Goal: Information Seeking & Learning: Learn about a topic

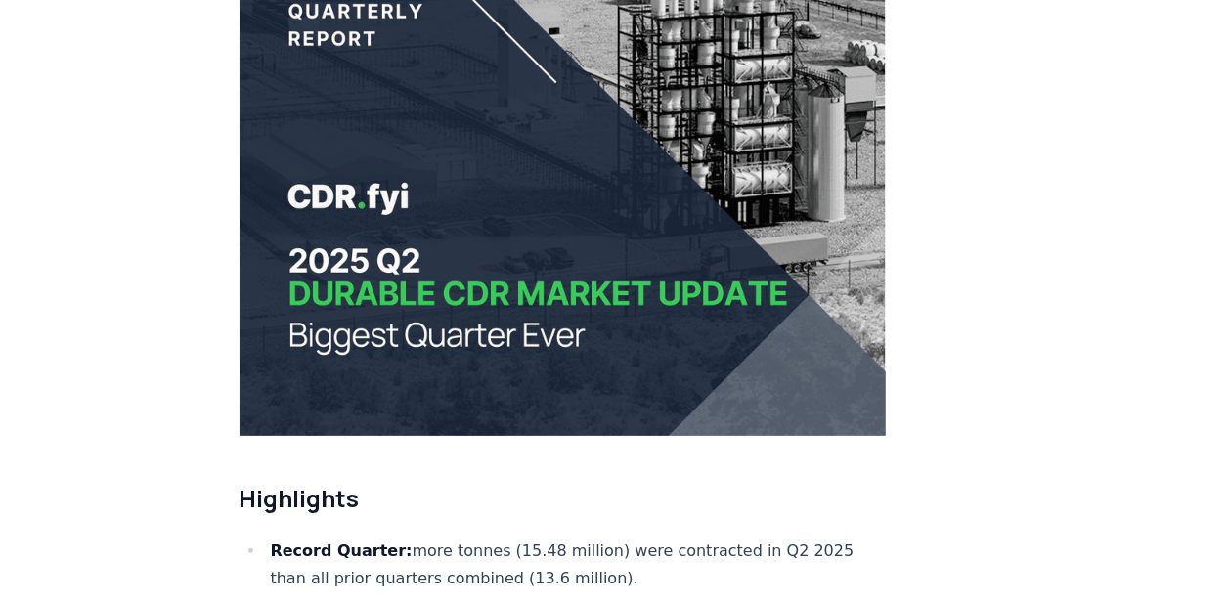
scroll to position [312, 0]
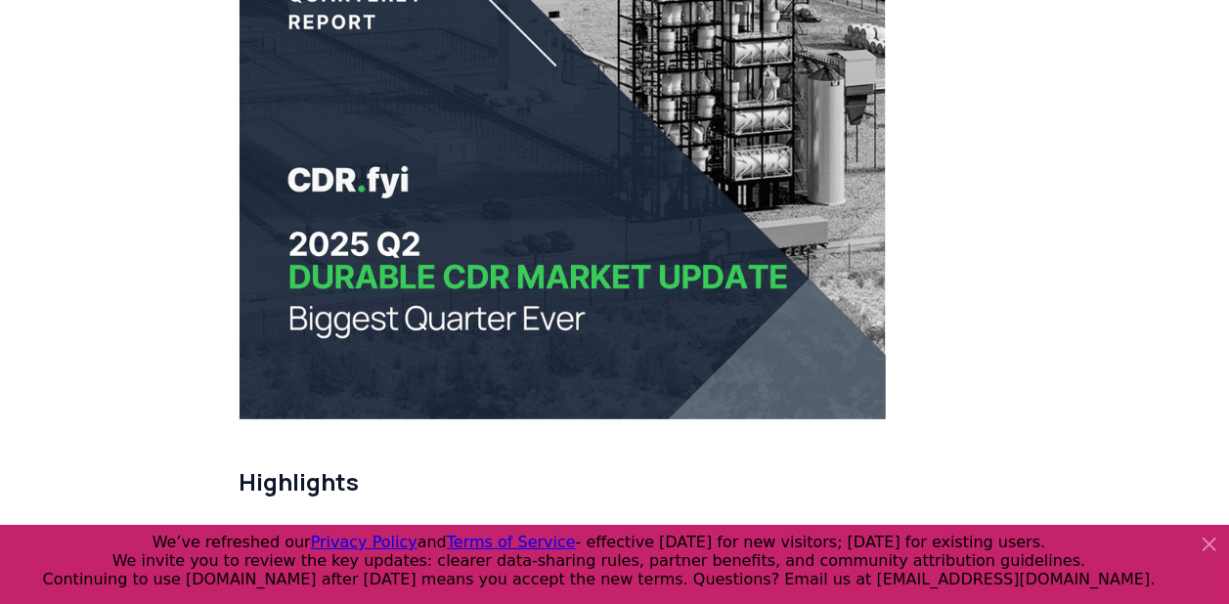
click at [1206, 539] on icon at bounding box center [1210, 545] width 12 height 12
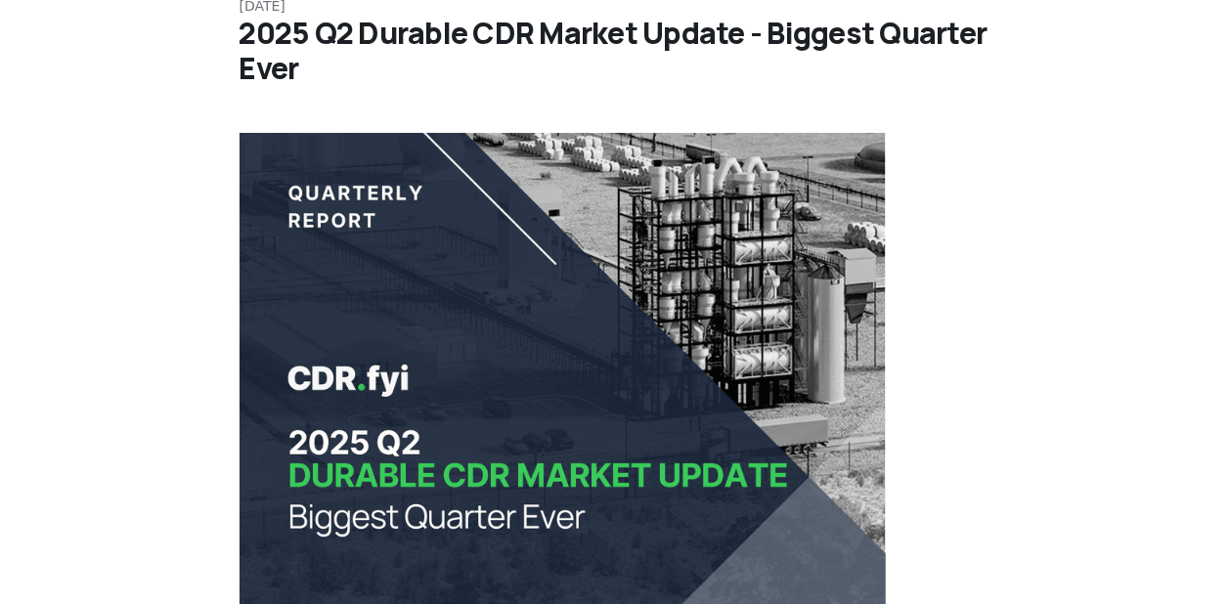
scroll to position [0, 0]
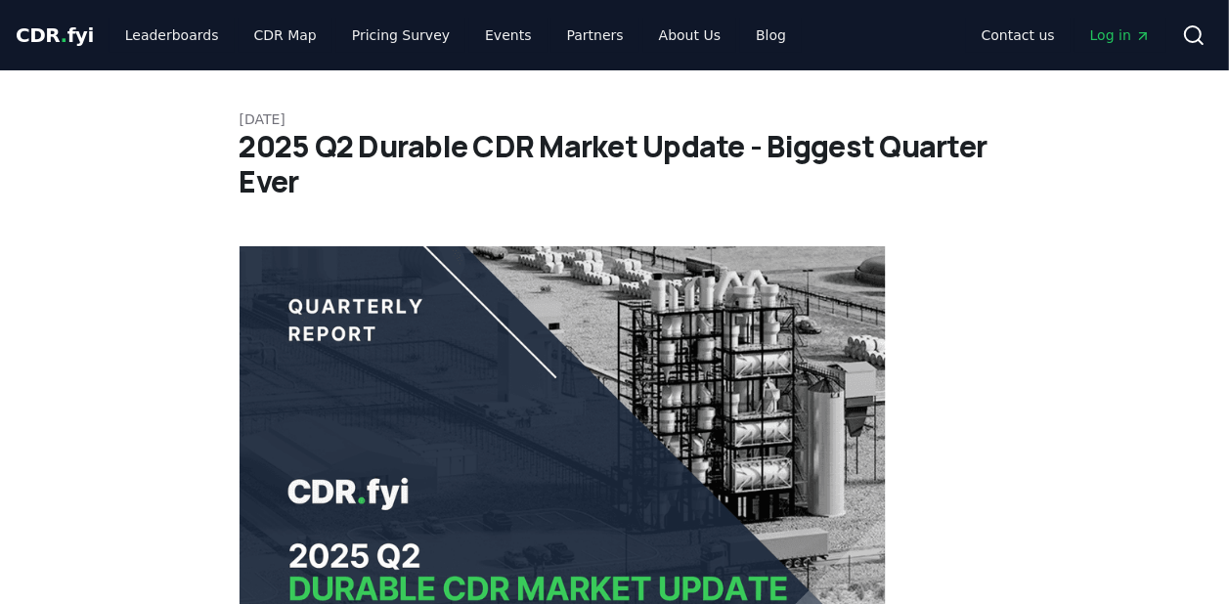
click at [769, 177] on h1 "2025 Q2 Durable CDR Market Update - Biggest Quarter Ever" at bounding box center [615, 164] width 751 height 70
click at [742, 283] on img at bounding box center [563, 488] width 647 height 485
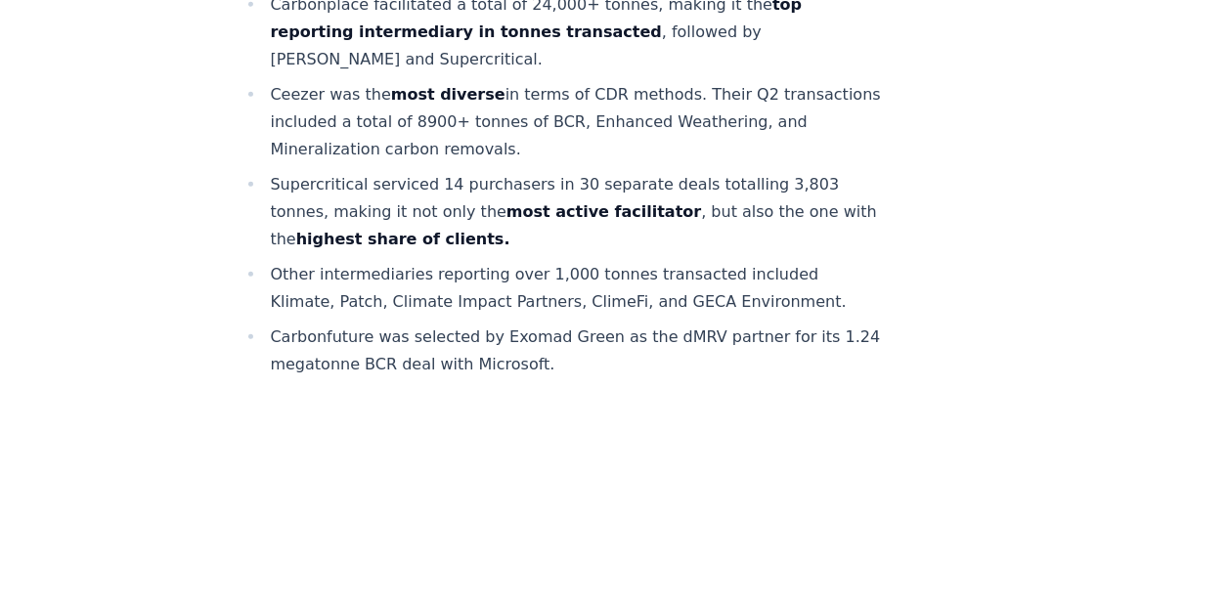
scroll to position [545, 0]
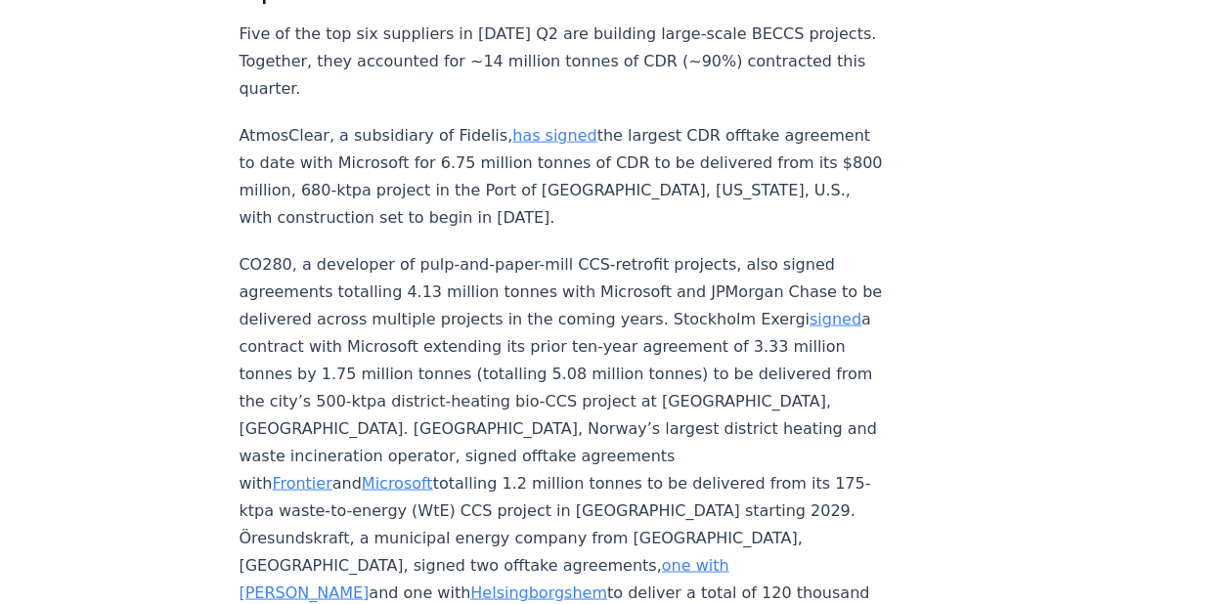
scroll to position [0, 0]
